Goal: Task Accomplishment & Management: Manage account settings

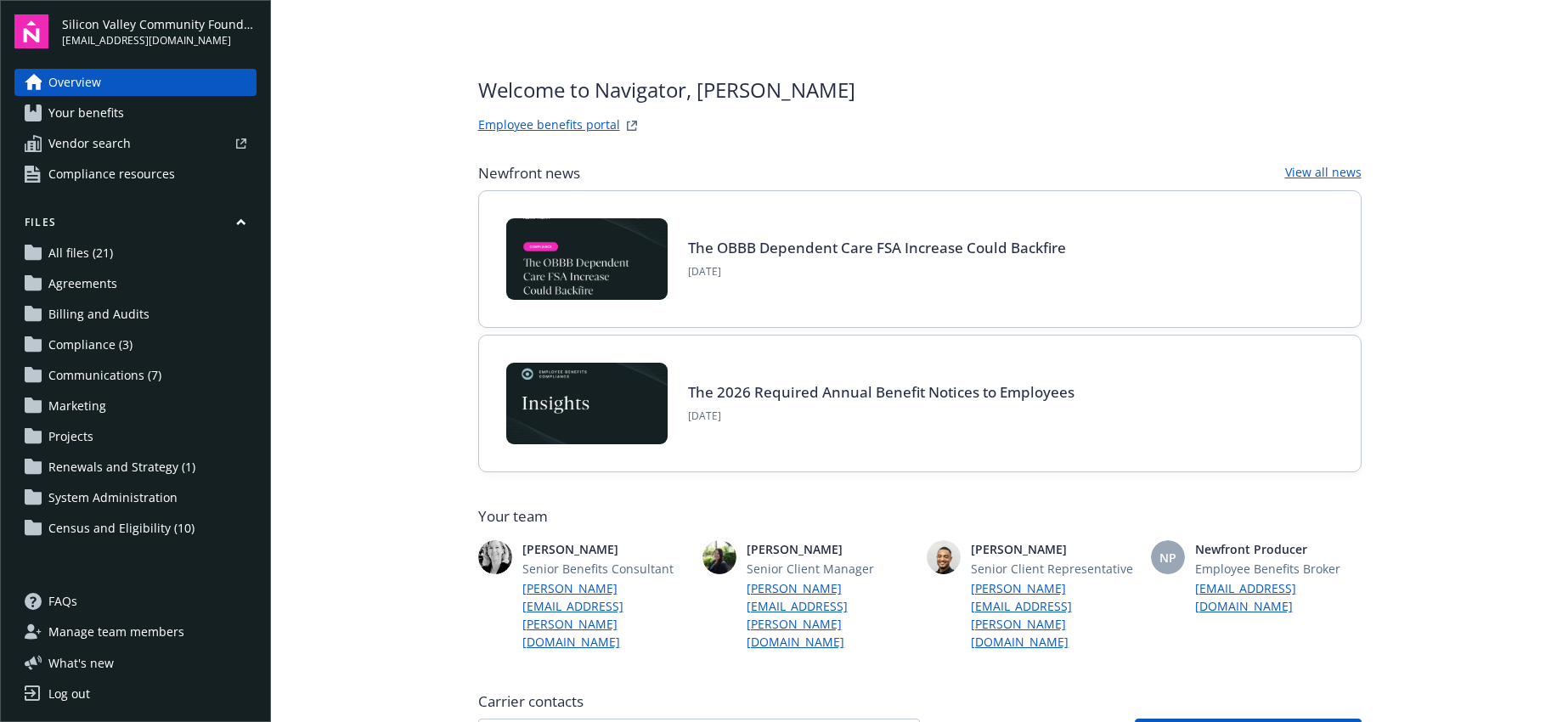
click at [209, 34] on span "[EMAIL_ADDRESS][DOMAIN_NAME]" at bounding box center [159, 41] width 195 height 16
click at [98, 632] on span "Manage team members" at bounding box center [116, 632] width 136 height 27
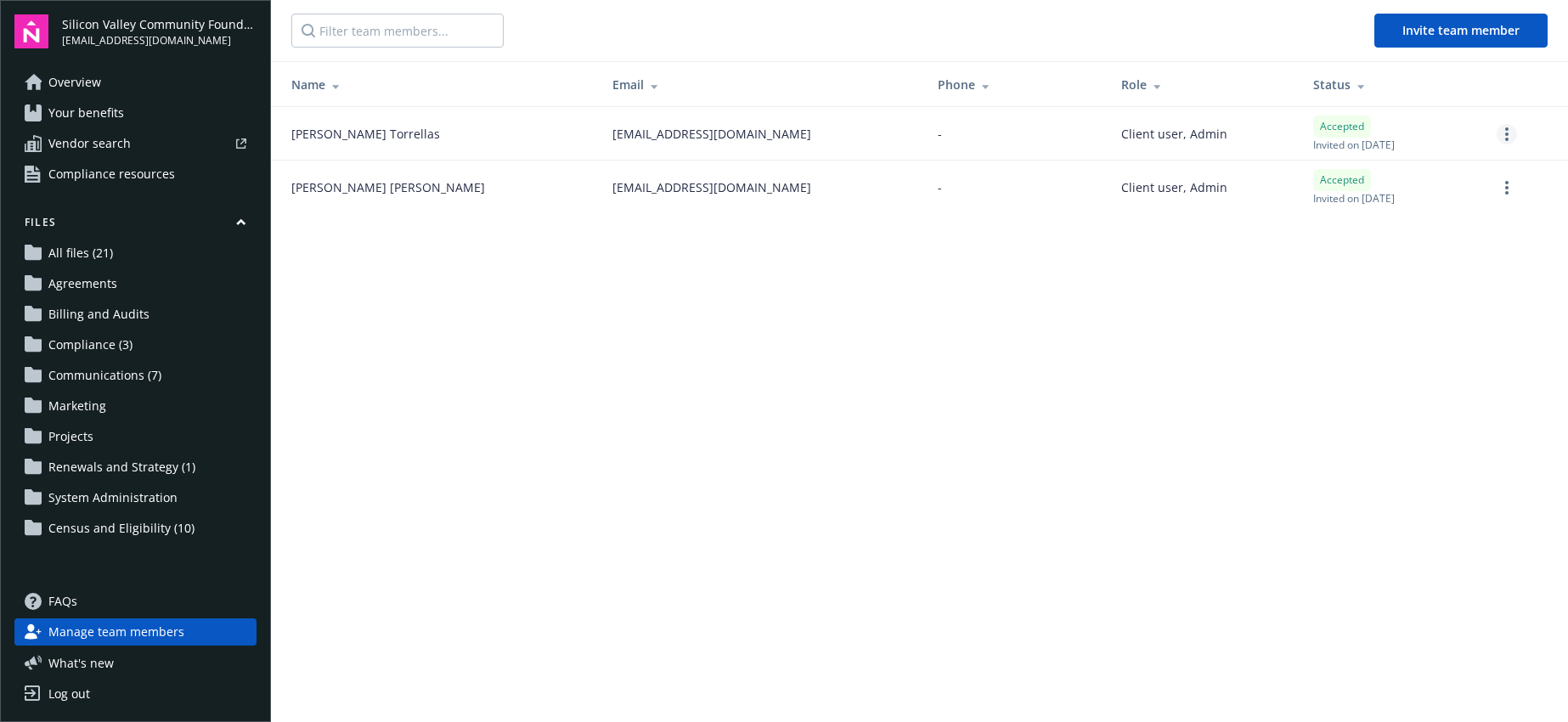
click at [1506, 131] on icon "more" at bounding box center [1507, 134] width 4 height 14
click at [1008, 486] on main "Invite team member Name Email Phone Role Status [PERSON_NAME] [EMAIL_ADDRESS][D…" at bounding box center [919, 361] width 1297 height 722
